Goal: Obtain resource: Download file/media

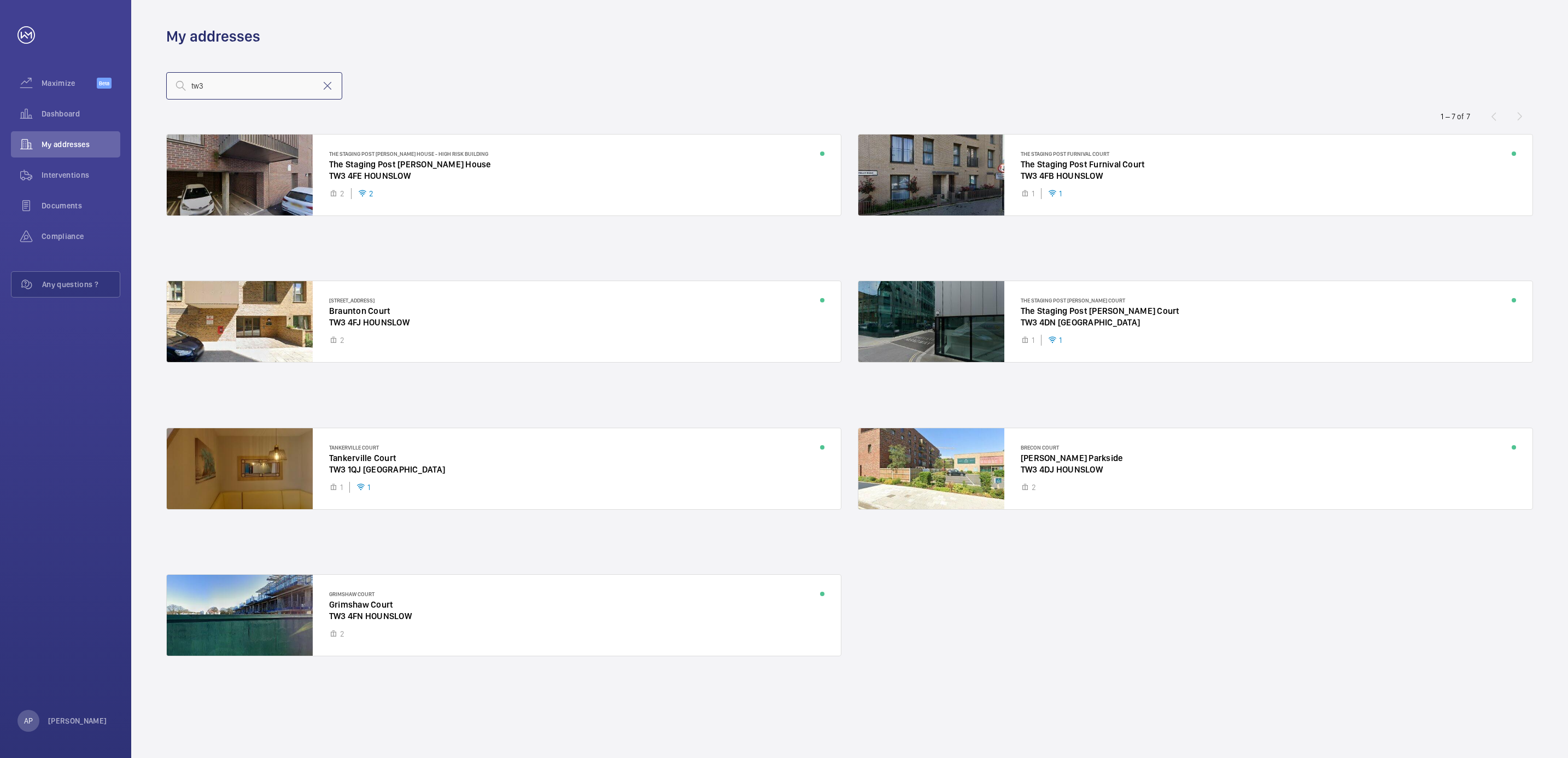
click at [243, 81] on input "tw3" at bounding box center [254, 86] width 176 height 27
drag, startPoint x: 327, startPoint y: 89, endPoint x: 270, endPoint y: 87, distance: 57.0
click at [327, 87] on mat-icon at bounding box center [327, 85] width 13 height 13
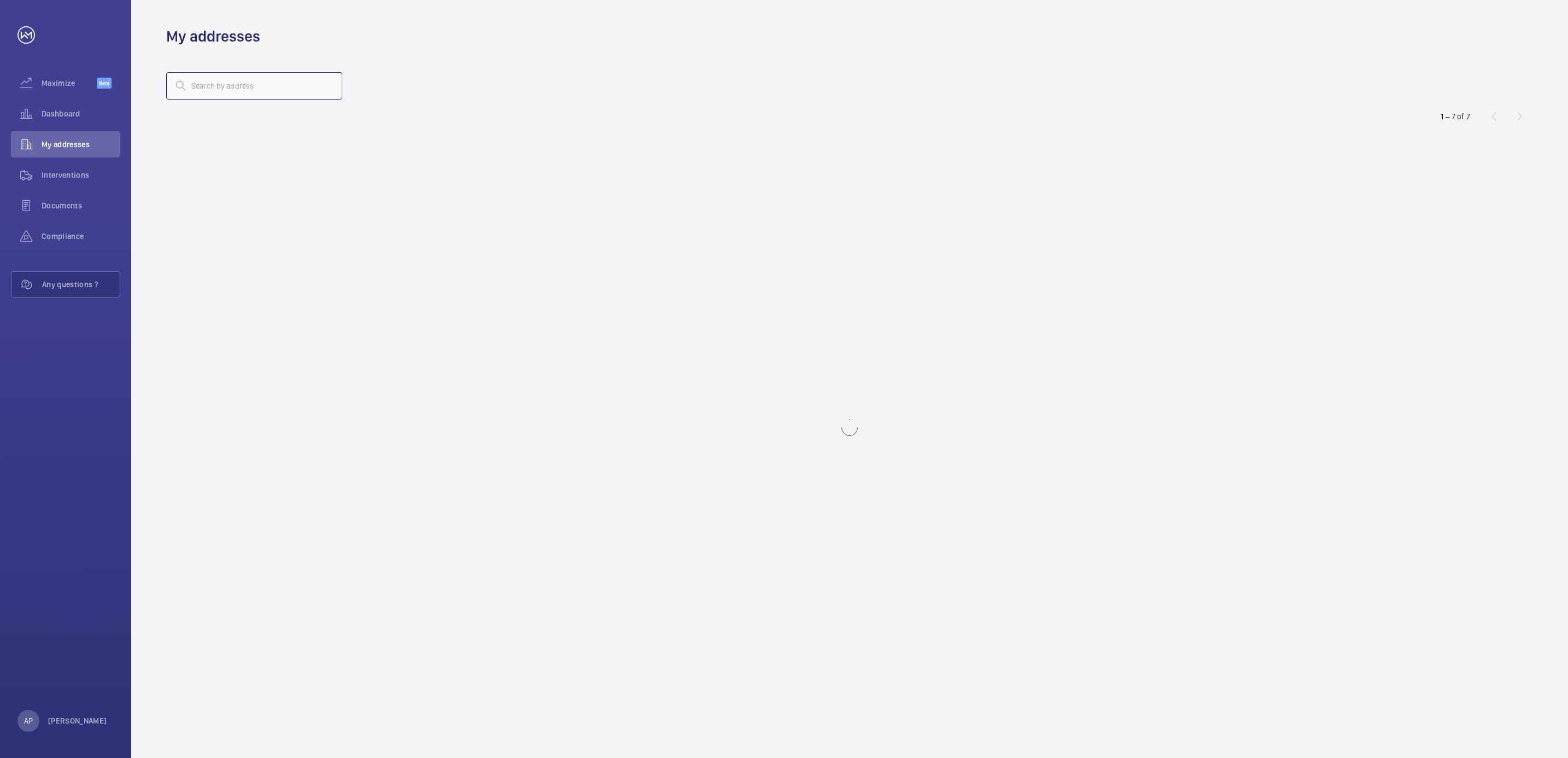
click at [260, 87] on input "text" at bounding box center [254, 86] width 176 height 27
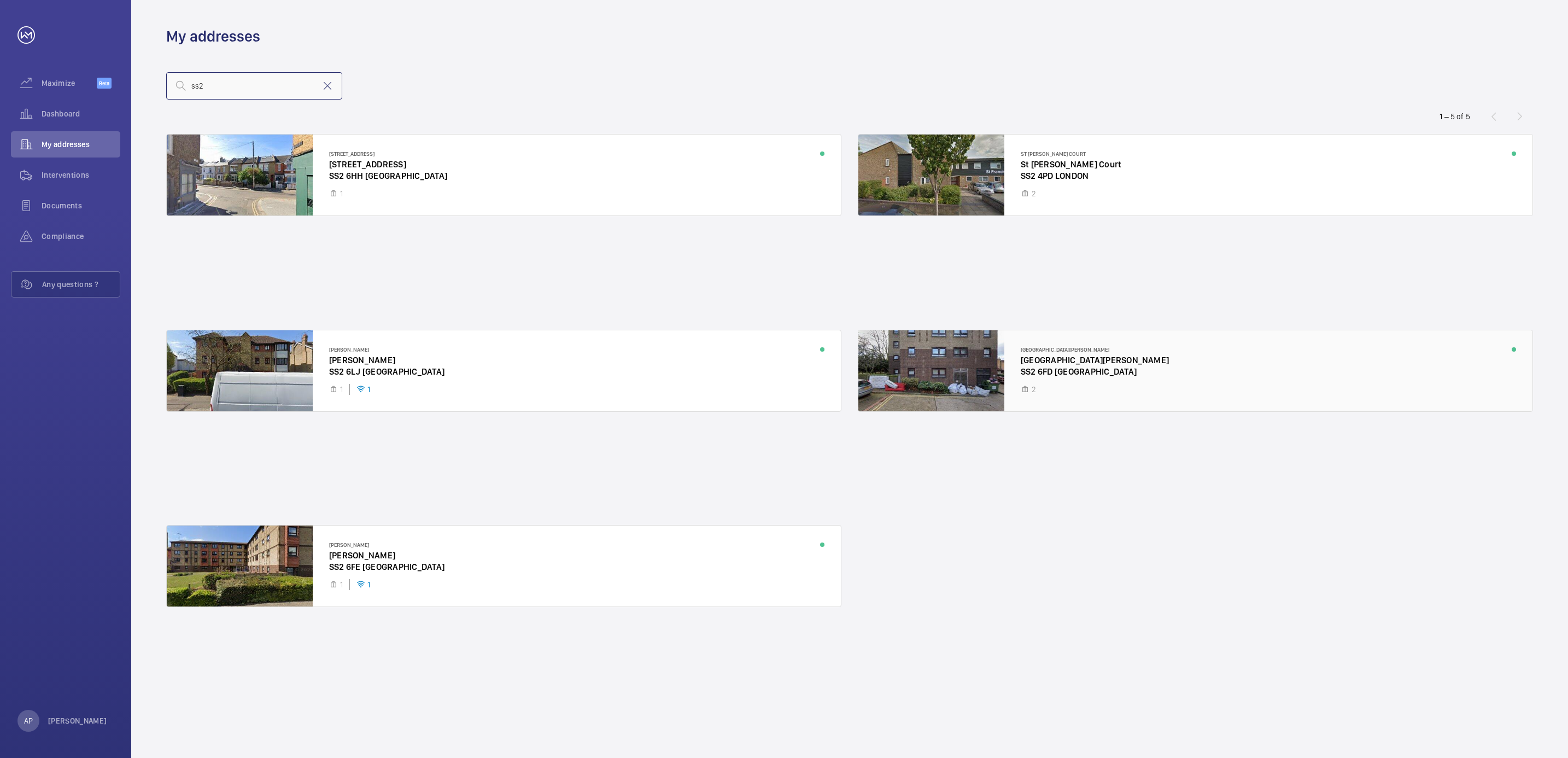
type input "ss2"
click at [958, 390] on div at bounding box center [1195, 371] width 674 height 81
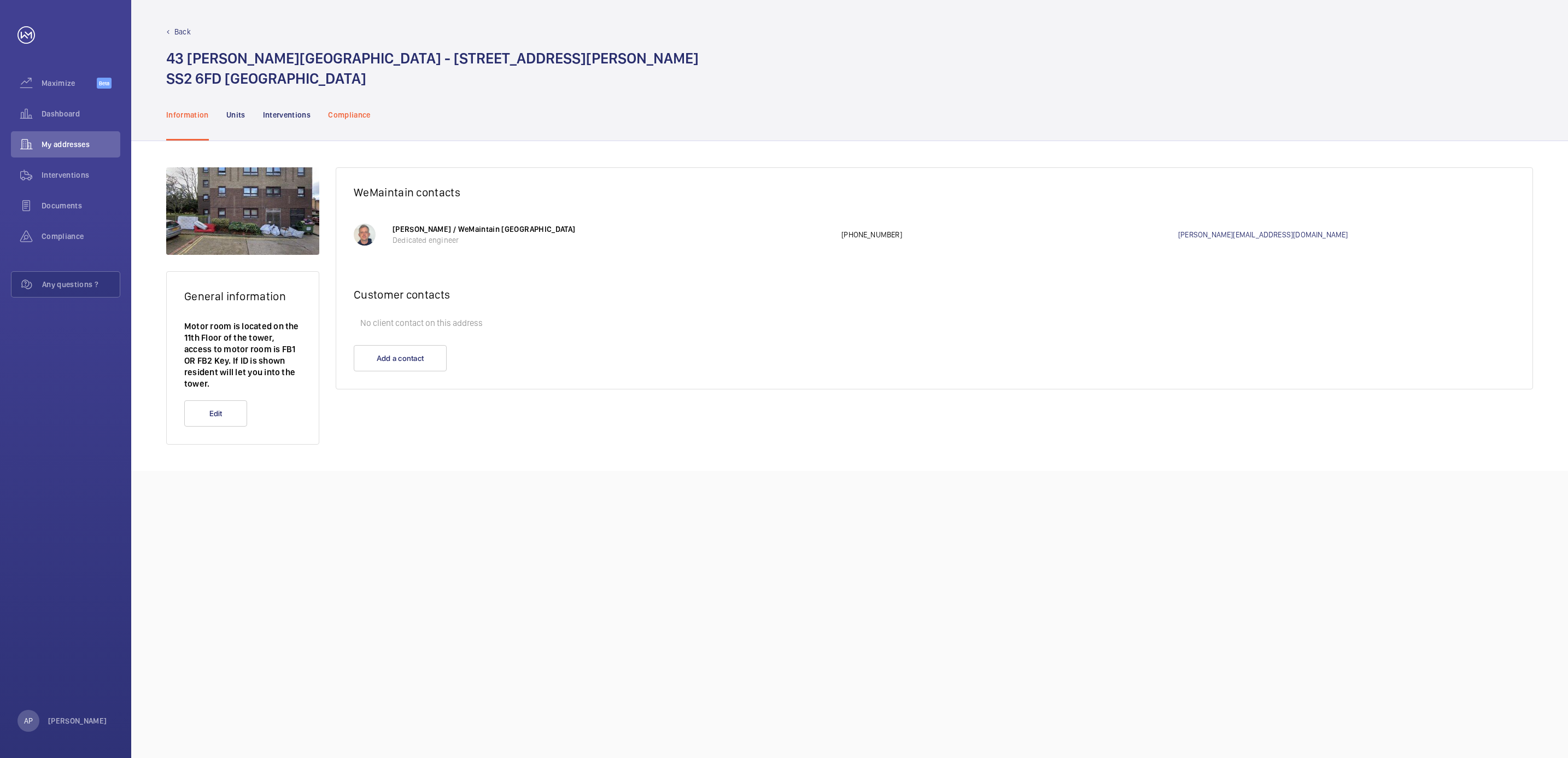
click at [338, 116] on p "Compliance" at bounding box center [349, 115] width 43 height 11
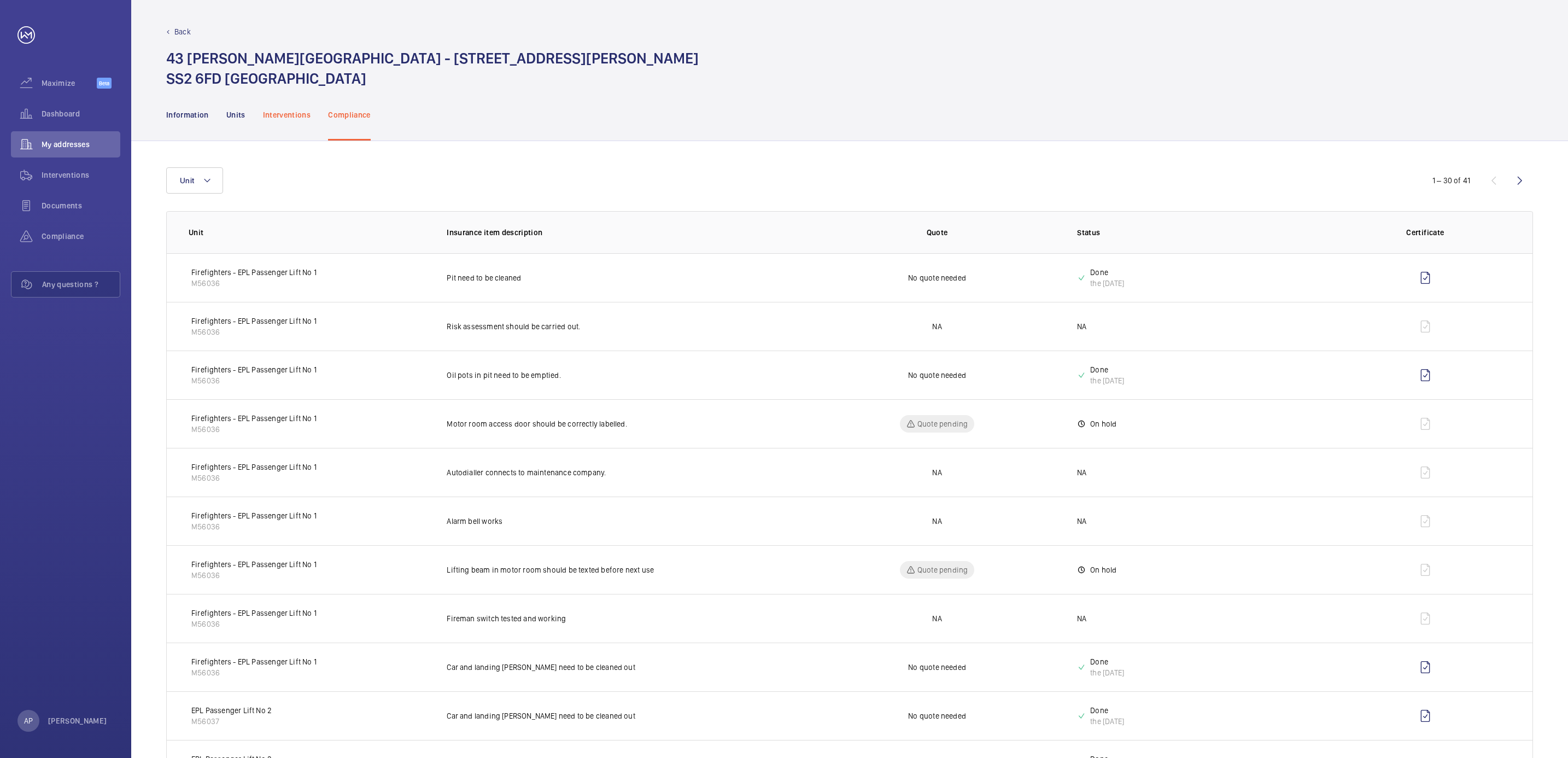
click at [281, 110] on p "Interventions" at bounding box center [287, 115] width 48 height 11
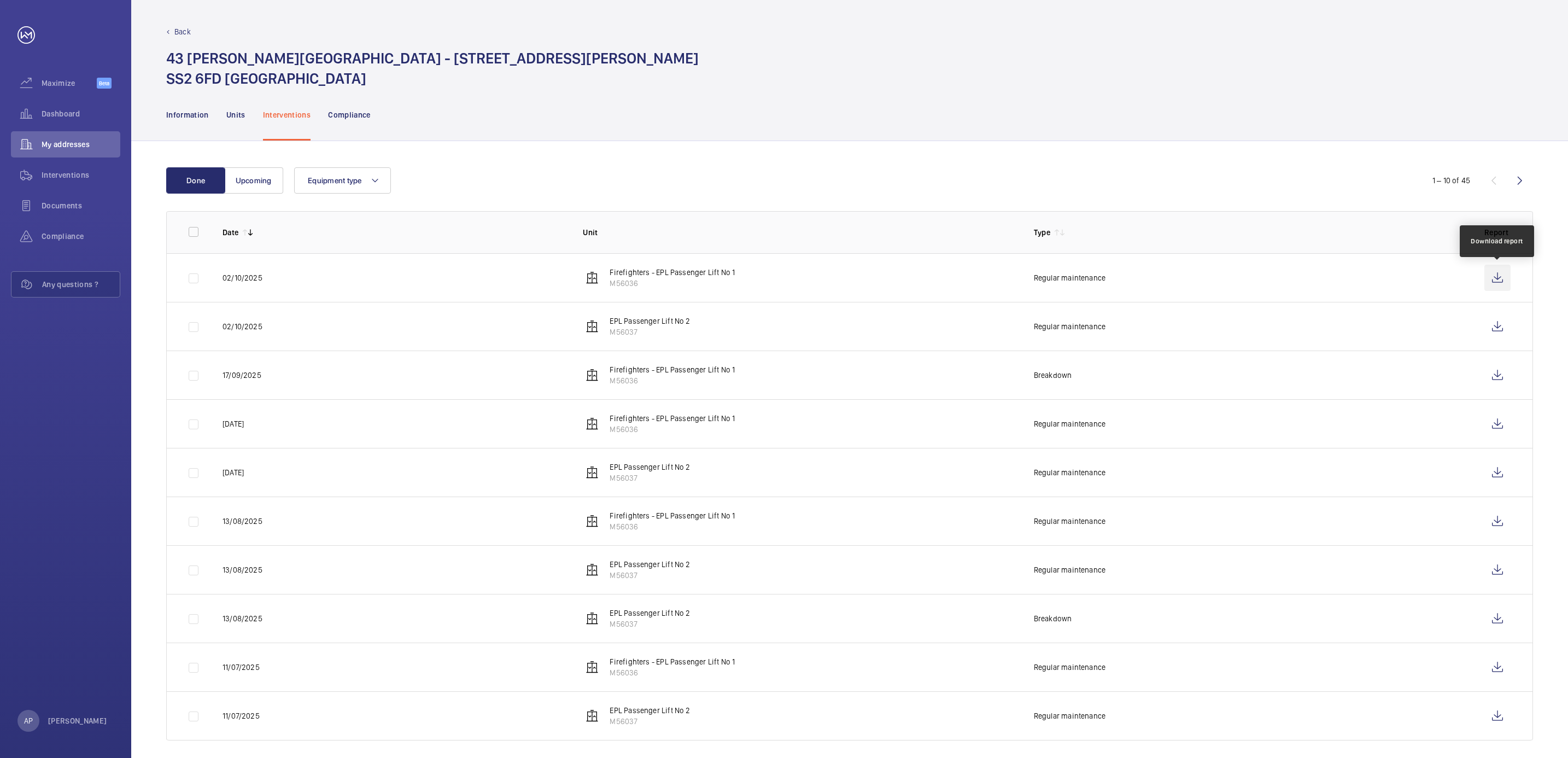
click at [1509, 275] on wm-front-icon-button at bounding box center [1497, 277] width 26 height 26
click at [1498, 329] on wm-front-icon-button at bounding box center [1497, 326] width 26 height 26
click at [348, 112] on p "Compliance" at bounding box center [349, 115] width 43 height 11
